Goal: Information Seeking & Learning: Learn about a topic

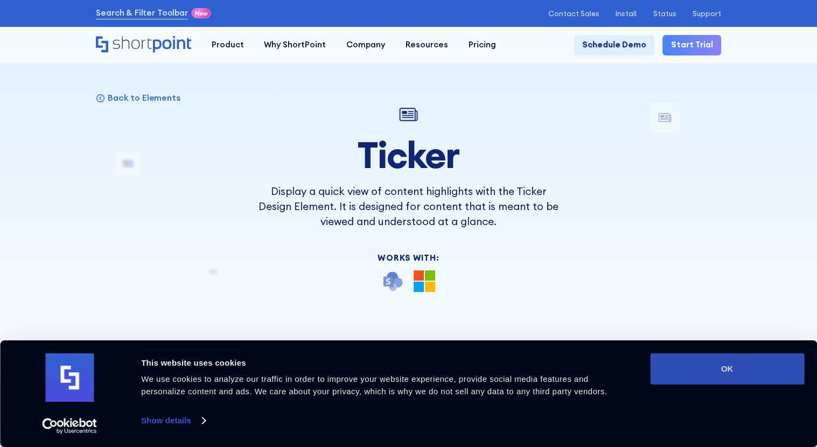
click at [705, 367] on button "OK" at bounding box center [727, 368] width 154 height 31
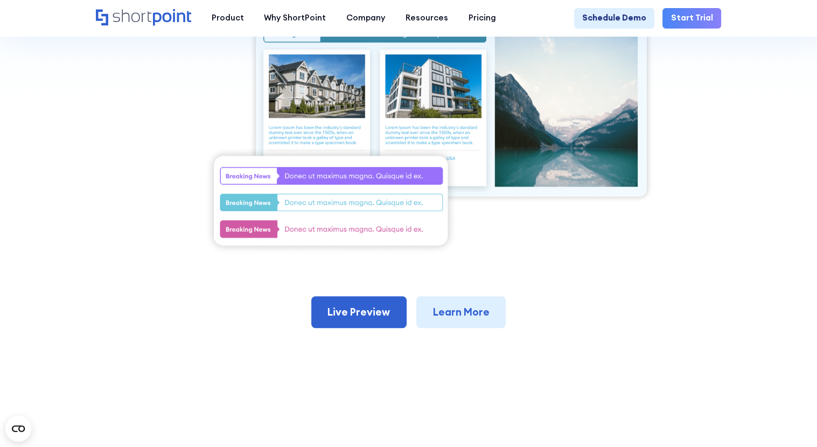
scroll to position [377, 0]
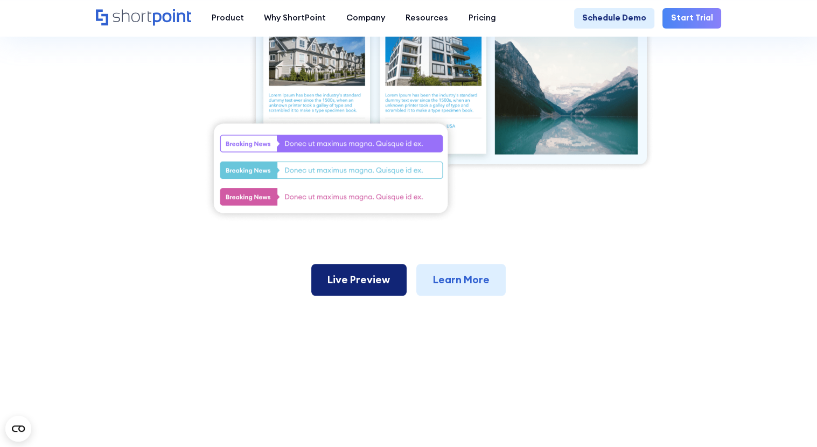
click at [370, 286] on link "Live Preview" at bounding box center [358, 280] width 95 height 32
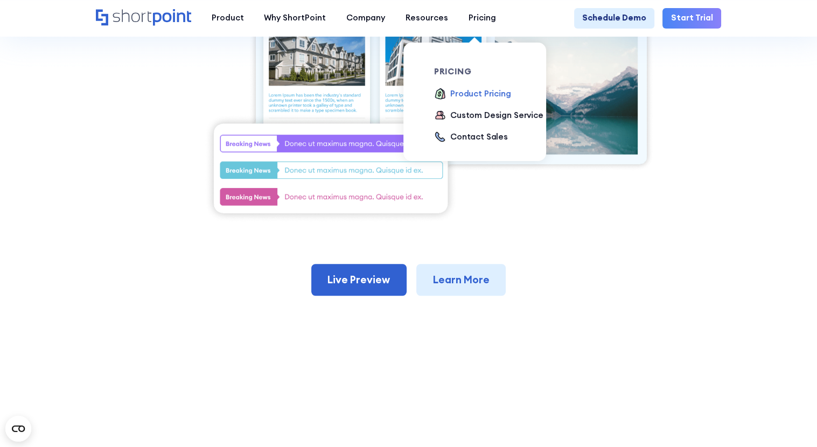
click at [469, 93] on div "Product Pricing" at bounding box center [480, 94] width 61 height 12
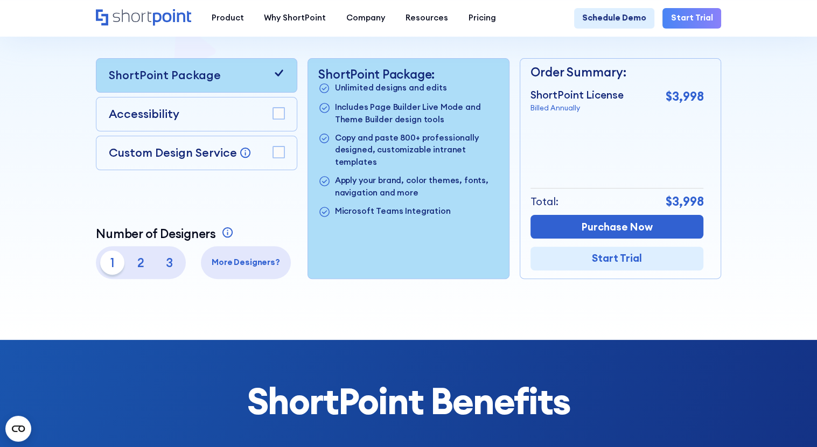
scroll to position [215, 0]
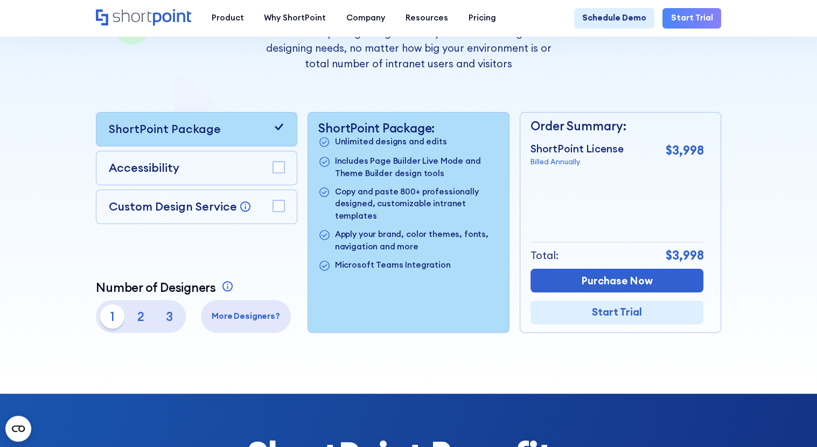
click at [136, 324] on p "2" at bounding box center [141, 316] width 25 height 25
click at [163, 322] on p "3" at bounding box center [169, 316] width 25 height 25
click at [108, 320] on p "1" at bounding box center [112, 316] width 25 height 25
click at [277, 170] on rect at bounding box center [278, 166] width 11 height 11
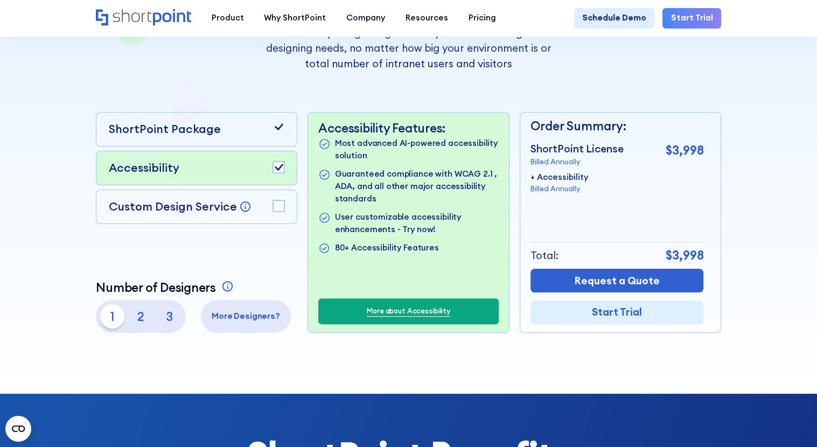
click at [278, 168] on rect at bounding box center [278, 166] width 11 height 11
click at [280, 207] on rect at bounding box center [278, 205] width 11 height 11
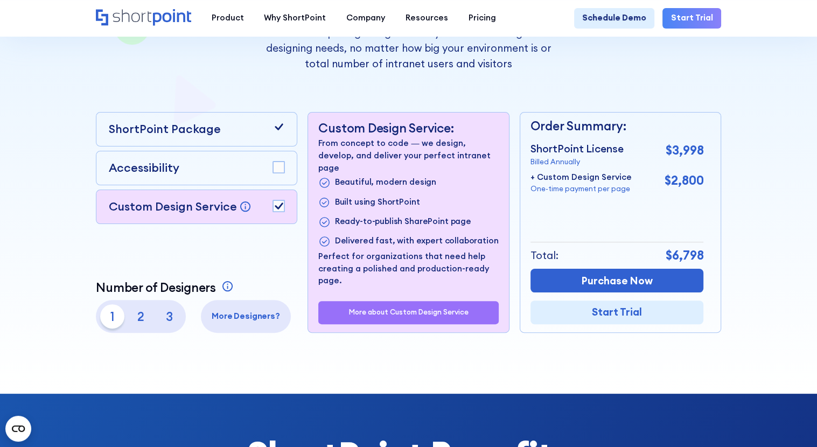
click at [280, 207] on icon at bounding box center [279, 205] width 8 height 6
click at [240, 132] on div "ShortPoint Package" at bounding box center [197, 129] width 176 height 17
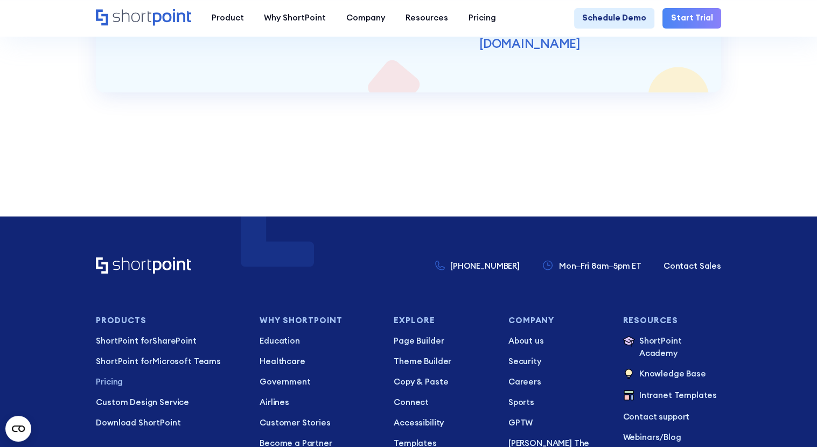
scroll to position [2523, 0]
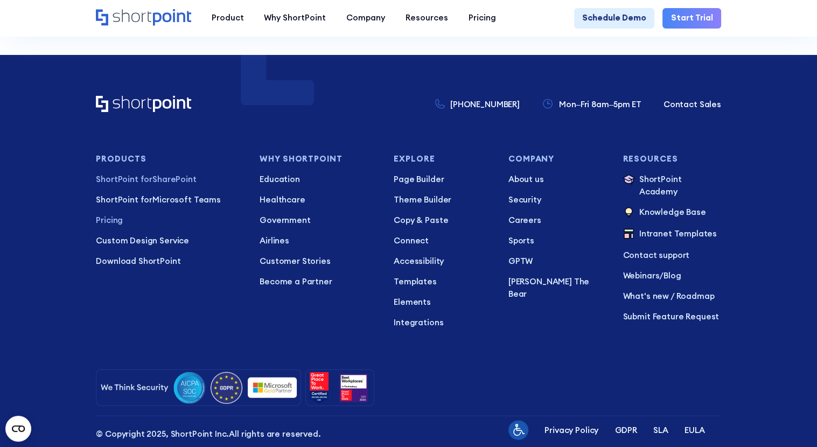
click at [145, 174] on span "ShortPoint for" at bounding box center [124, 179] width 57 height 10
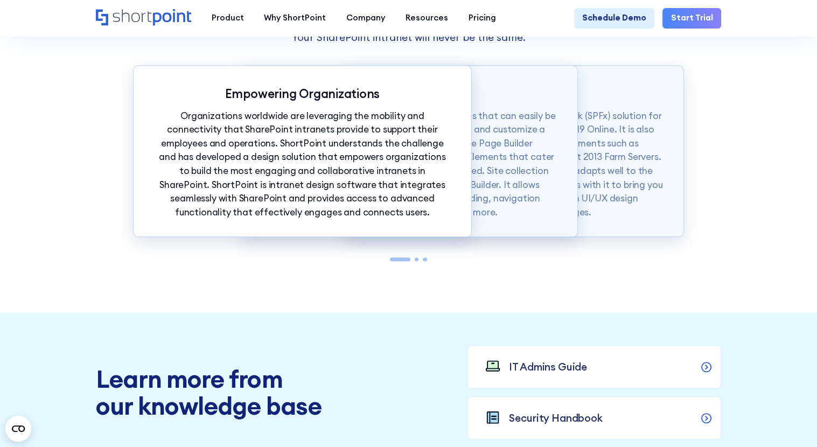
scroll to position [969, 0]
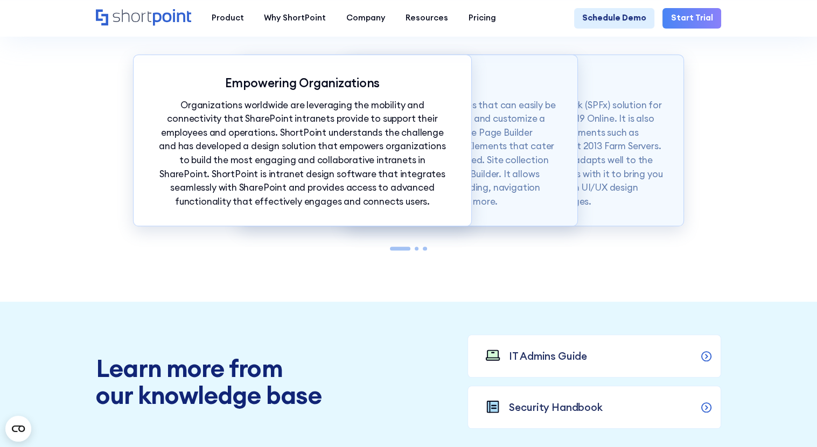
click at [417, 251] on div at bounding box center [416, 249] width 4 height 4
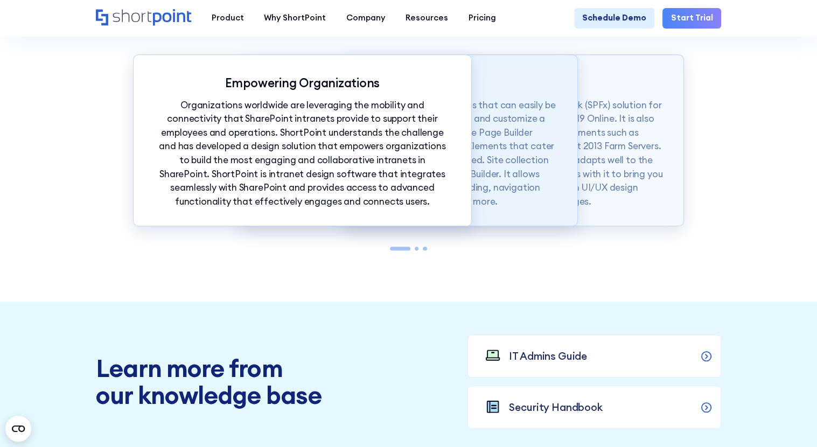
click at [498, 200] on p "ShortPoint also offers modern intranet templates that can easily be copied into…" at bounding box center [408, 154] width 297 height 110
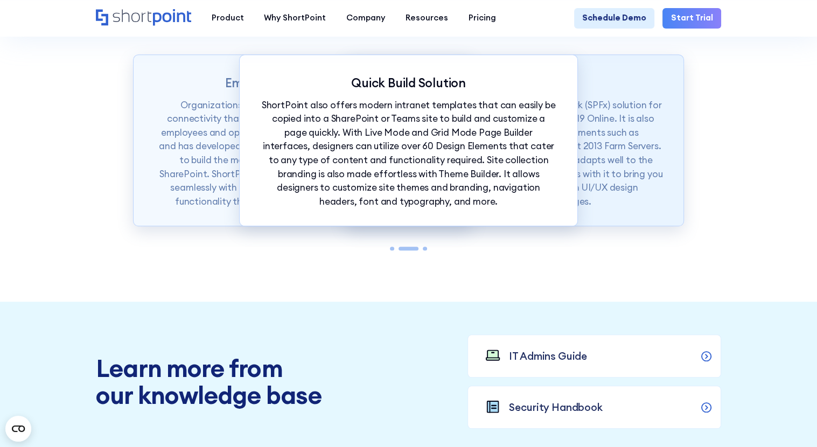
click at [628, 204] on p "ShortPoint is available as a SharePoint Framework (SPFx) solution for SharePoin…" at bounding box center [514, 154] width 297 height 110
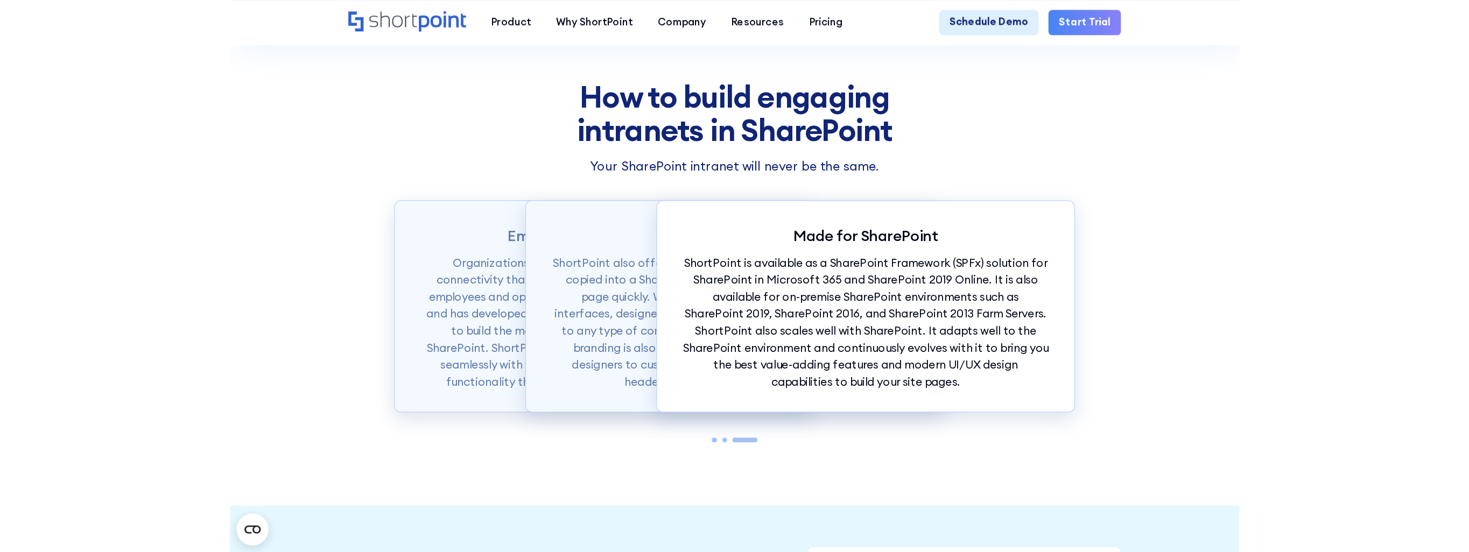
scroll to position [861, 0]
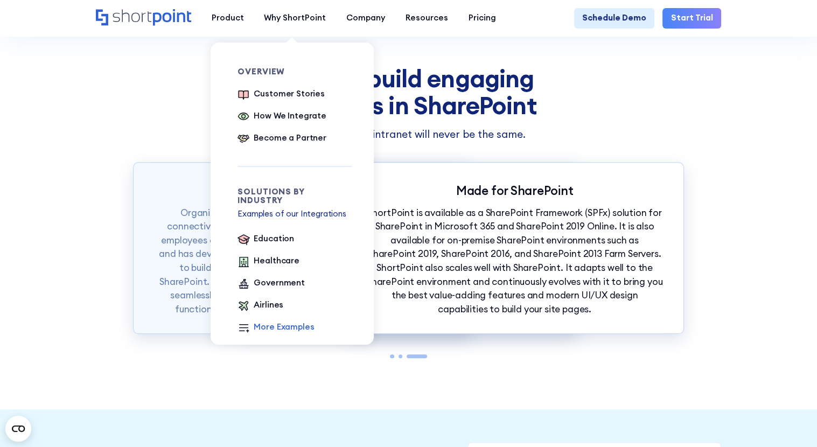
click at [292, 322] on div "More Examples" at bounding box center [284, 327] width 60 height 12
